Goal: Find specific page/section: Find specific page/section

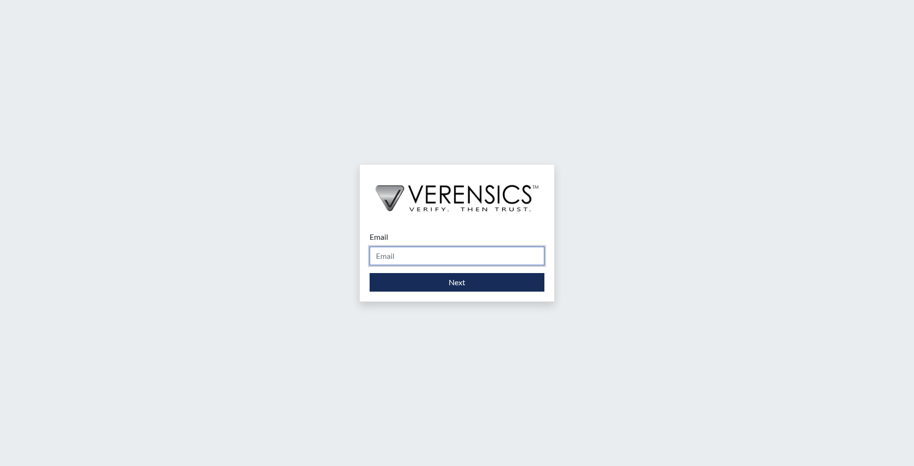
click at [458, 253] on input "Email" at bounding box center [457, 256] width 175 height 19
type input "[PERSON_NAME][EMAIL_ADDRESS][PERSON_NAME][DOMAIN_NAME]"
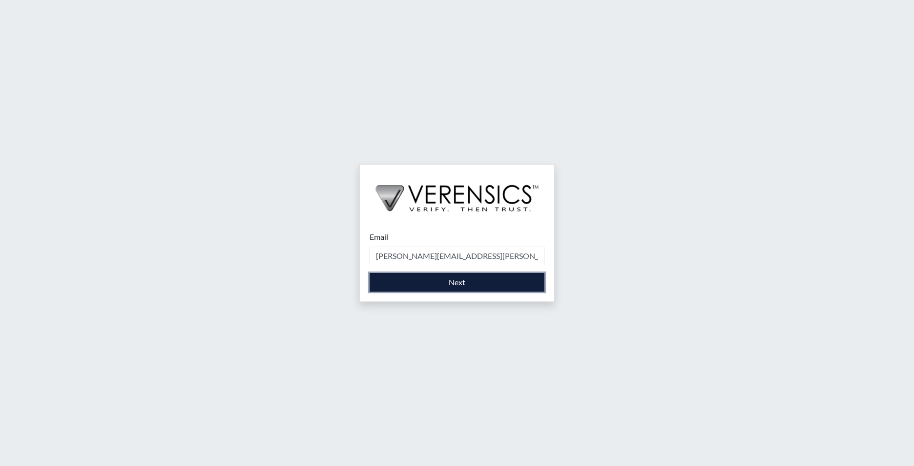
click at [479, 291] on button "Next" at bounding box center [457, 282] width 175 height 19
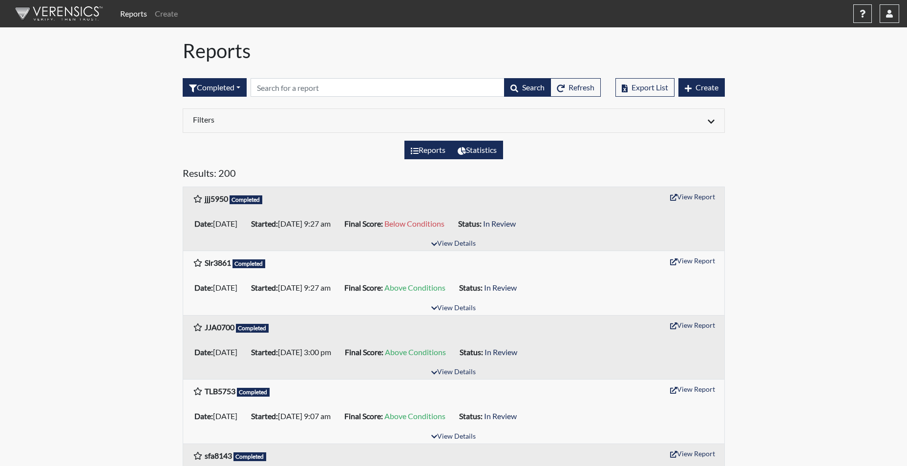
click at [488, 159] on label "Statistics" at bounding box center [477, 150] width 52 height 19
click at [464, 150] on input "Statistics" at bounding box center [460, 147] width 6 height 6
radio input "true"
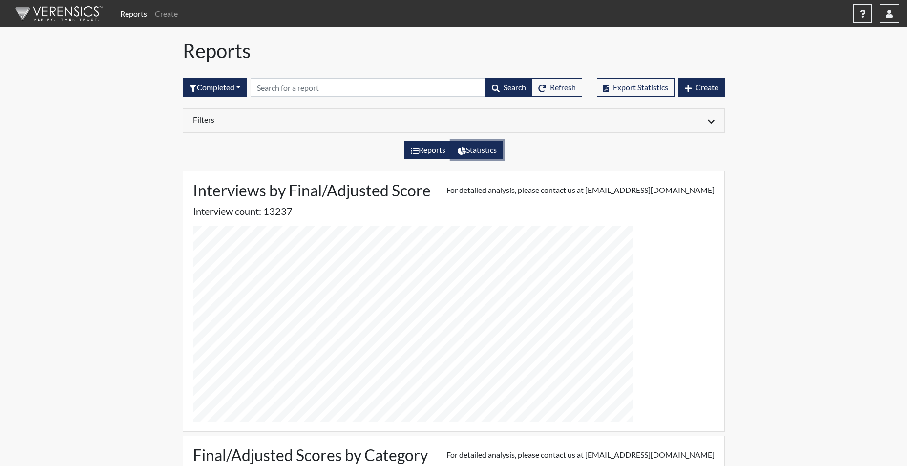
scroll to position [244, 439]
click at [438, 159] on label "Reports" at bounding box center [427, 150] width 47 height 19
click at [417, 150] on input "Reports" at bounding box center [414, 147] width 6 height 6
radio input "true"
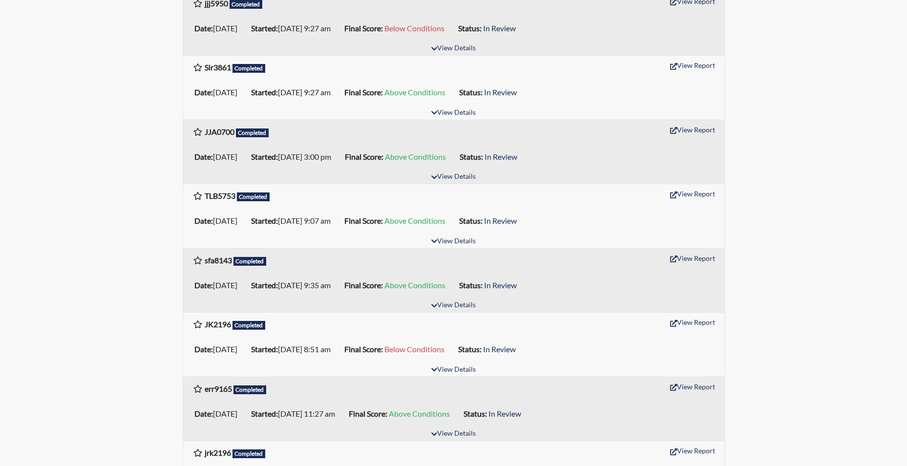
scroll to position [0, 0]
